Goal: Task Accomplishment & Management: Manage account settings

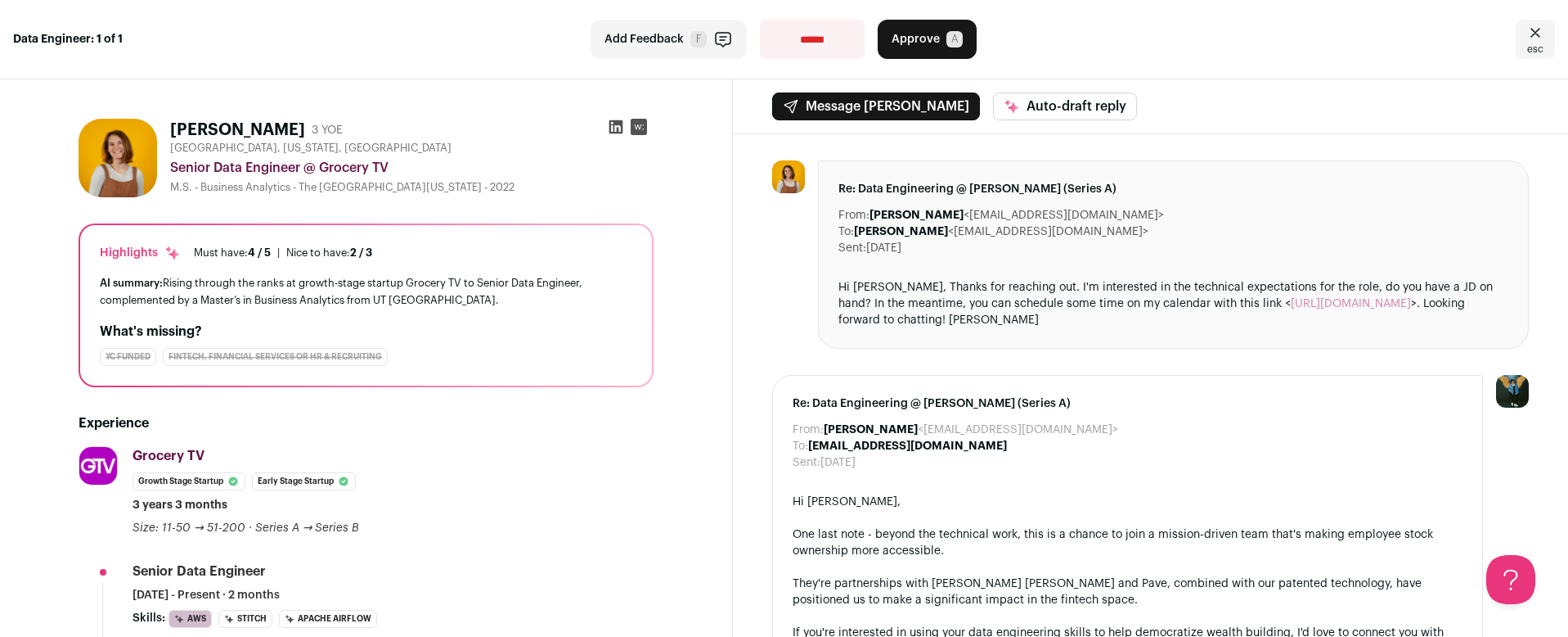
click at [1208, 77] on div "**********" at bounding box center [784, 39] width 1568 height 79
click at [1529, 33] on icon "Close" at bounding box center [1535, 33] width 20 height 20
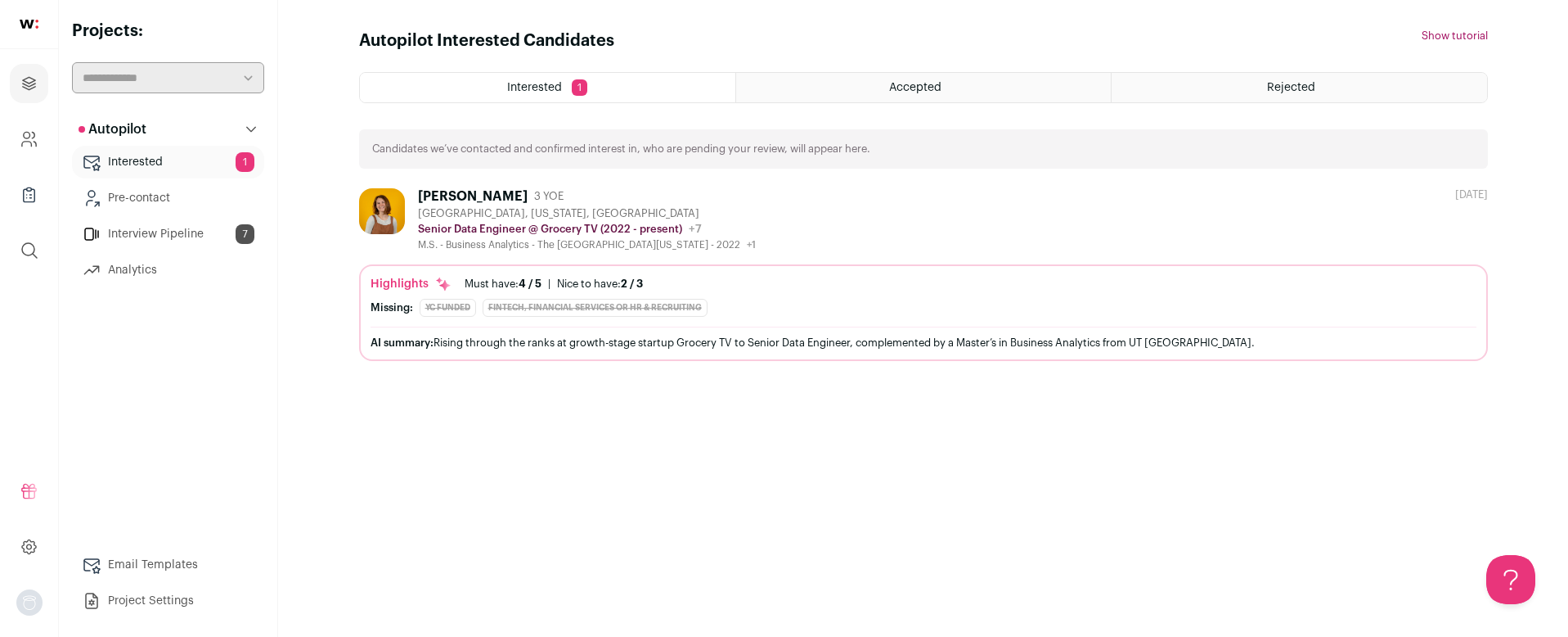
click at [133, 159] on link "Interested 1" at bounding box center [167, 162] width 192 height 33
click at [490, 189] on div "[PERSON_NAME]" at bounding box center [472, 196] width 110 height 16
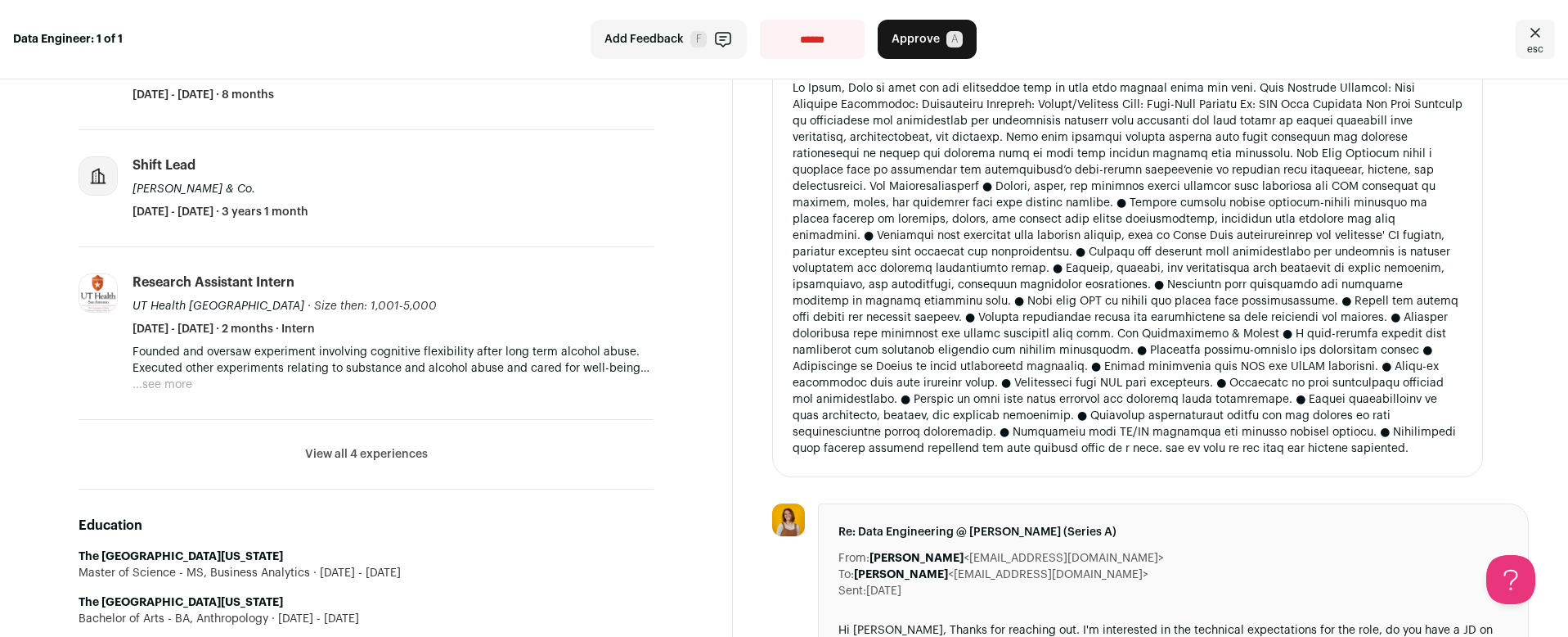
scroll to position [873, 0]
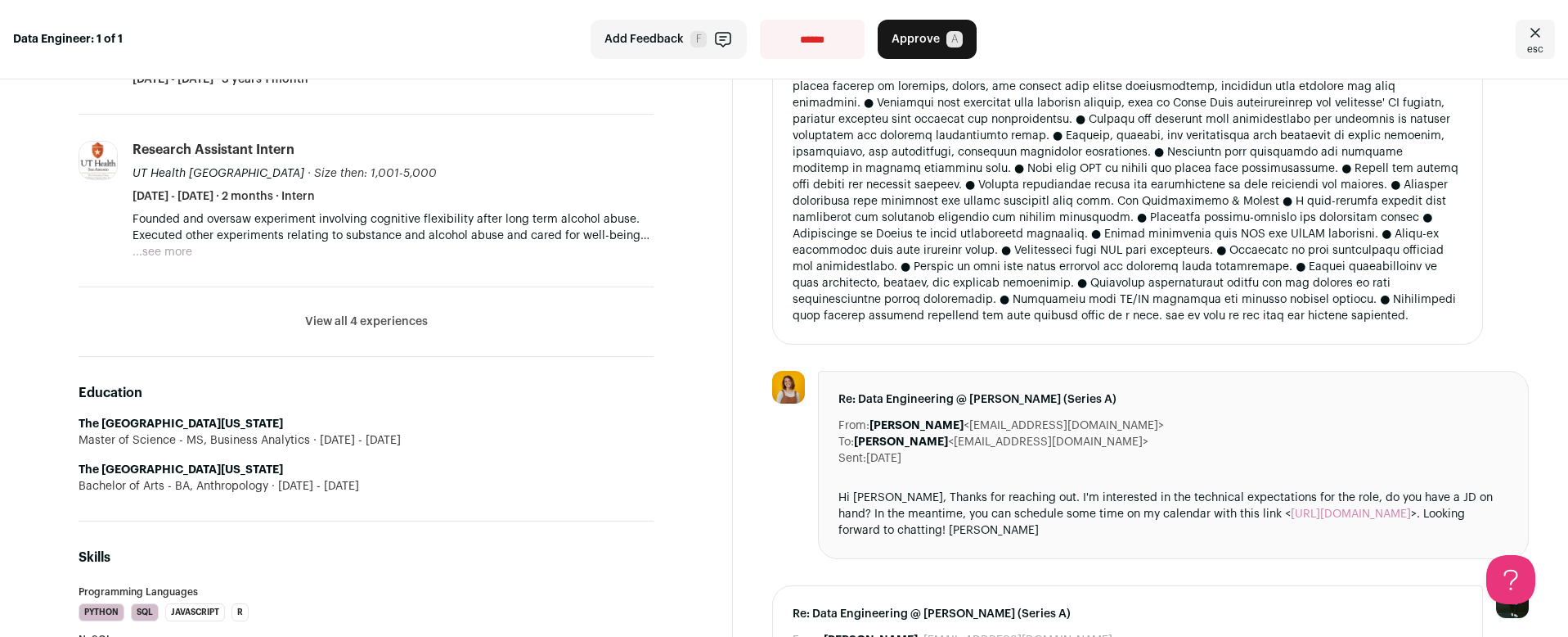
click at [1526, 37] on icon "Close" at bounding box center [1535, 33] width 20 height 20
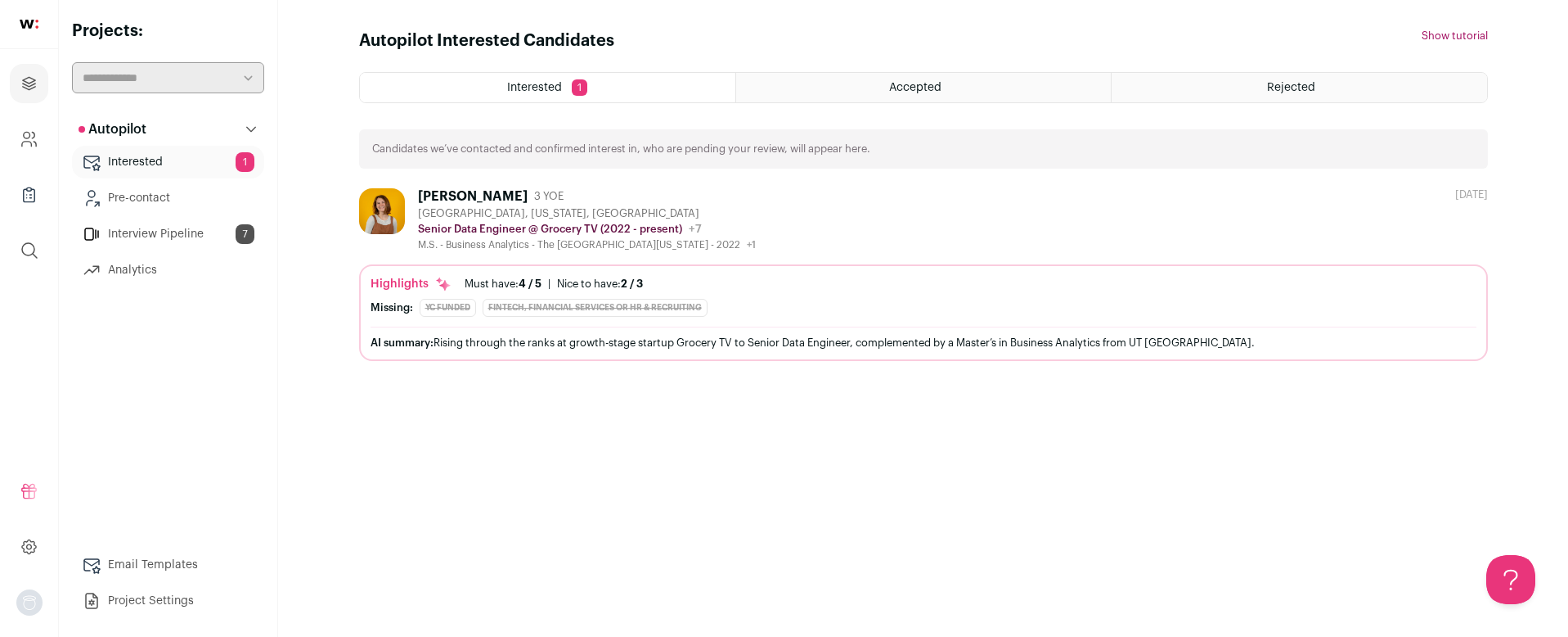
click at [157, 235] on link "Interview Pipeline 7" at bounding box center [167, 234] width 192 height 33
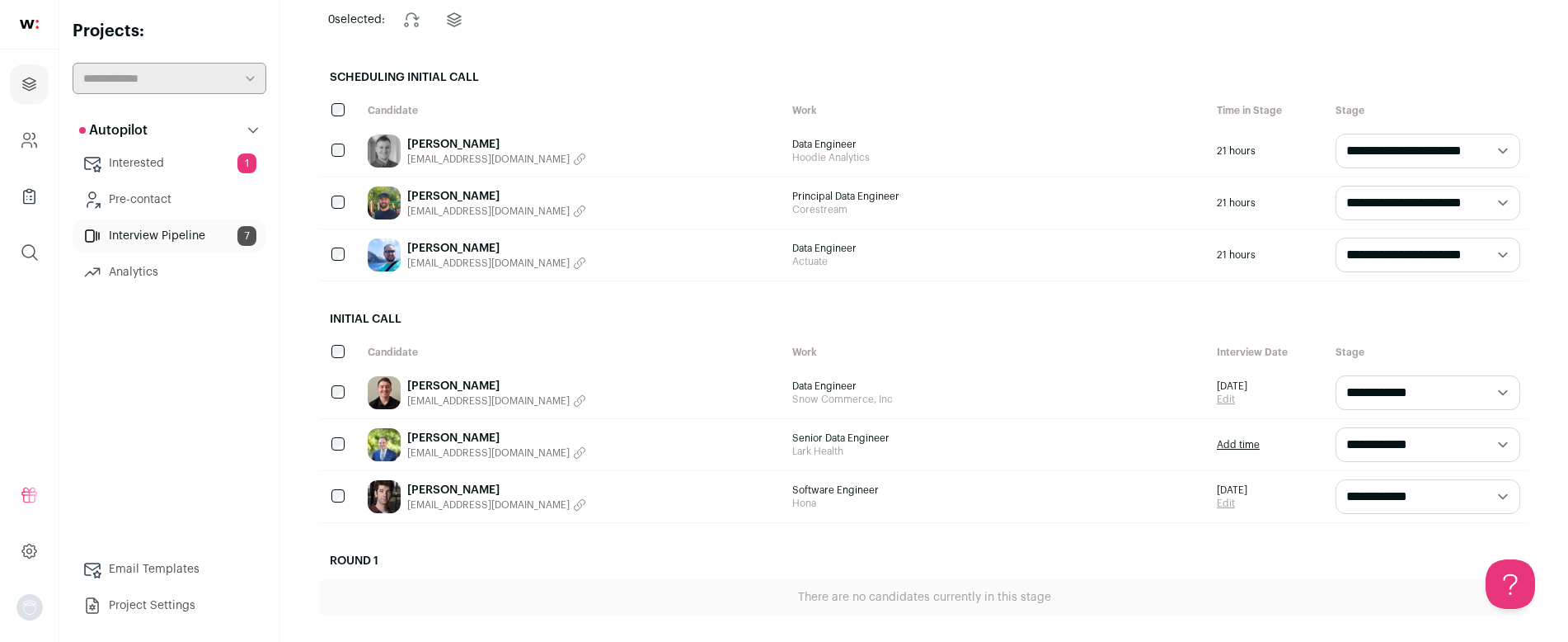
scroll to position [160, 0]
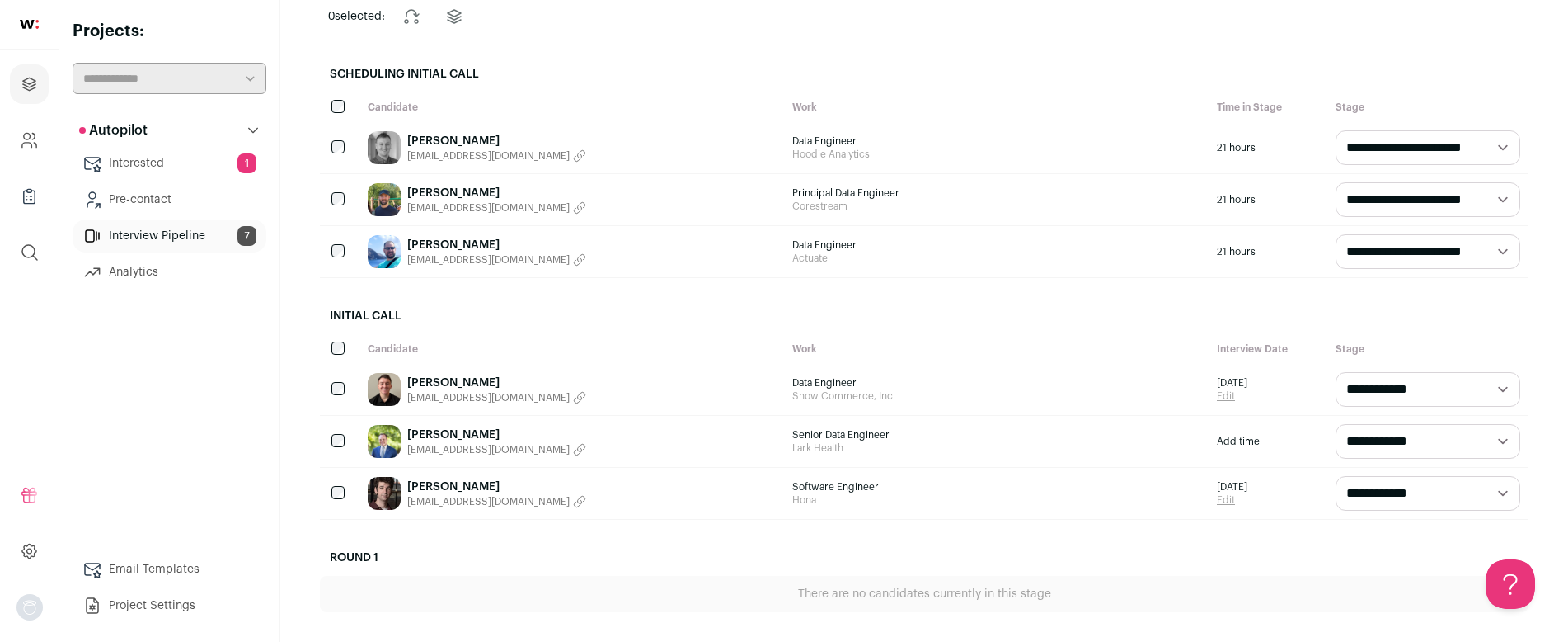
click at [492, 485] on link "[PERSON_NAME]" at bounding box center [497, 486] width 179 height 16
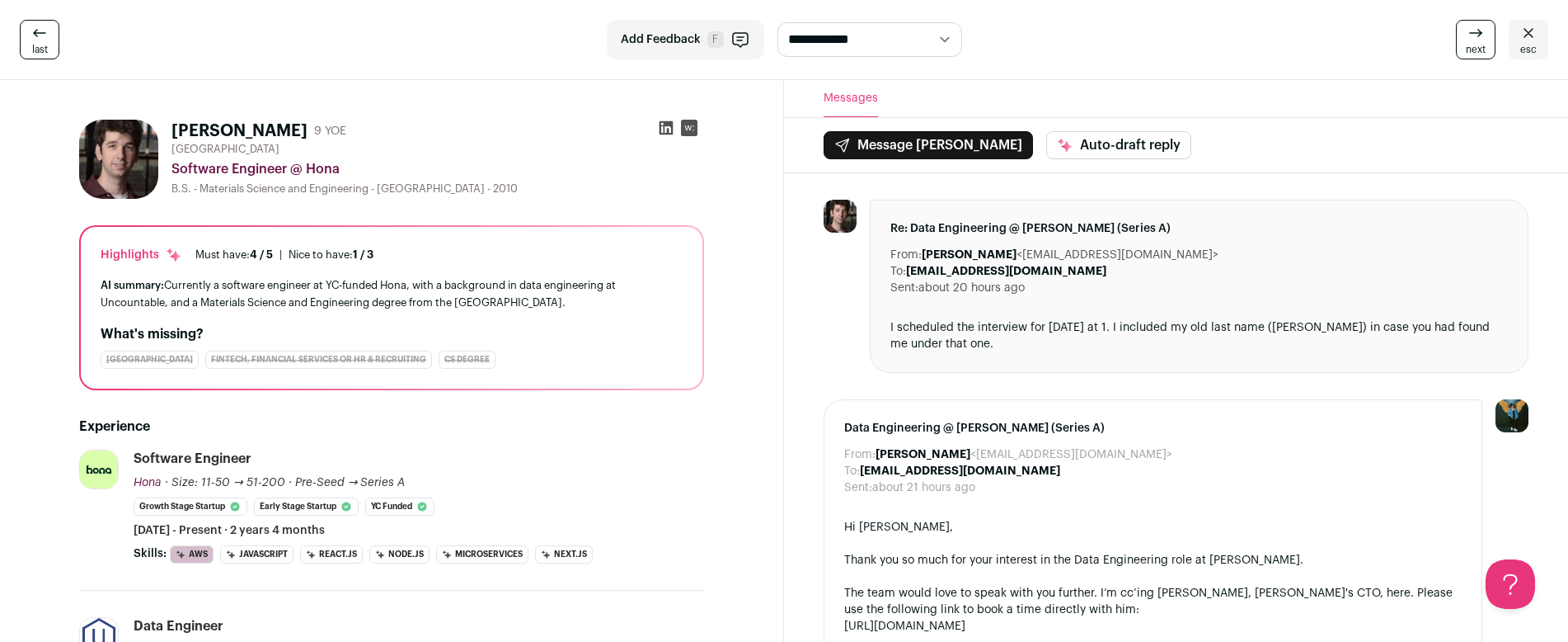
click at [665, 128] on icon at bounding box center [666, 127] width 16 height 16
